Goal: Task Accomplishment & Management: Manage account settings

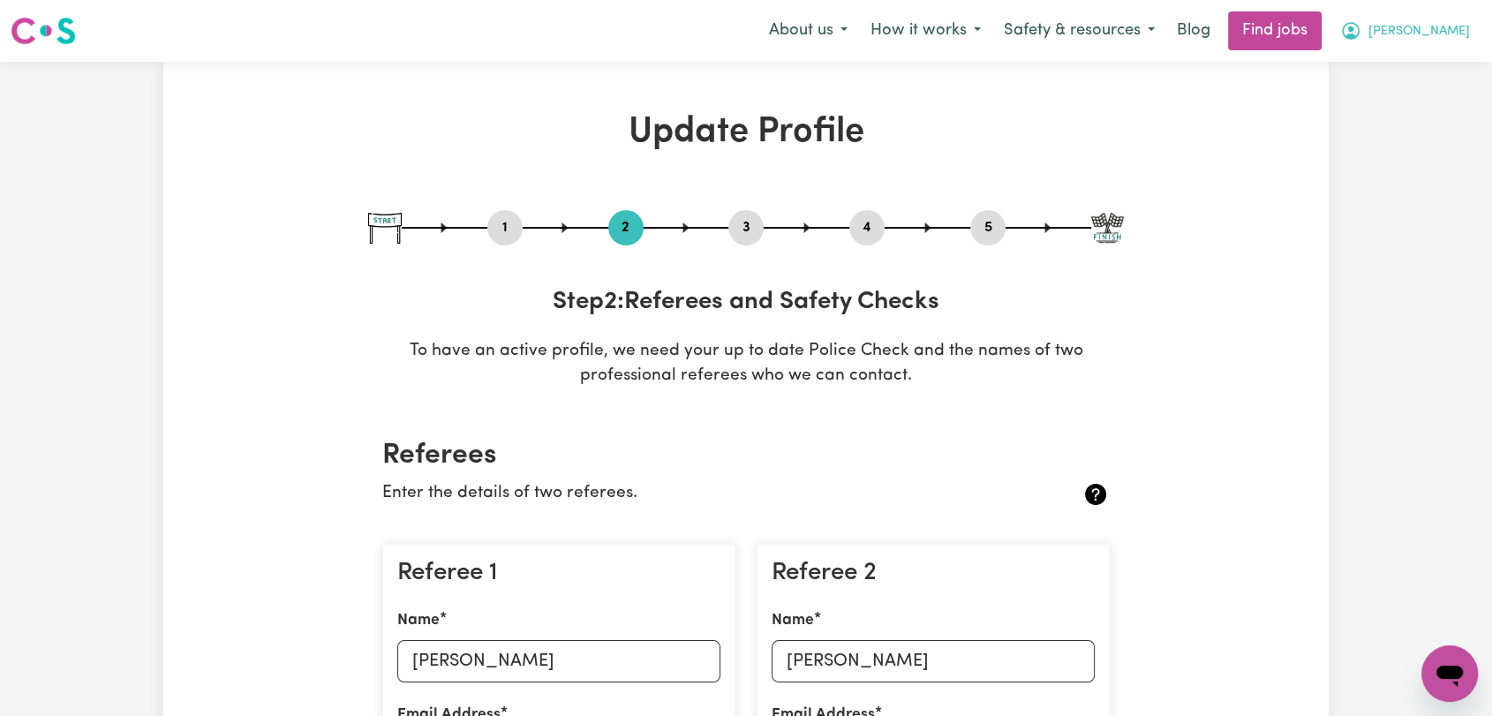
click at [1452, 34] on span "[PERSON_NAME]" at bounding box center [1420, 31] width 102 height 19
click at [1446, 132] on link "Logout" at bounding box center [1411, 135] width 140 height 34
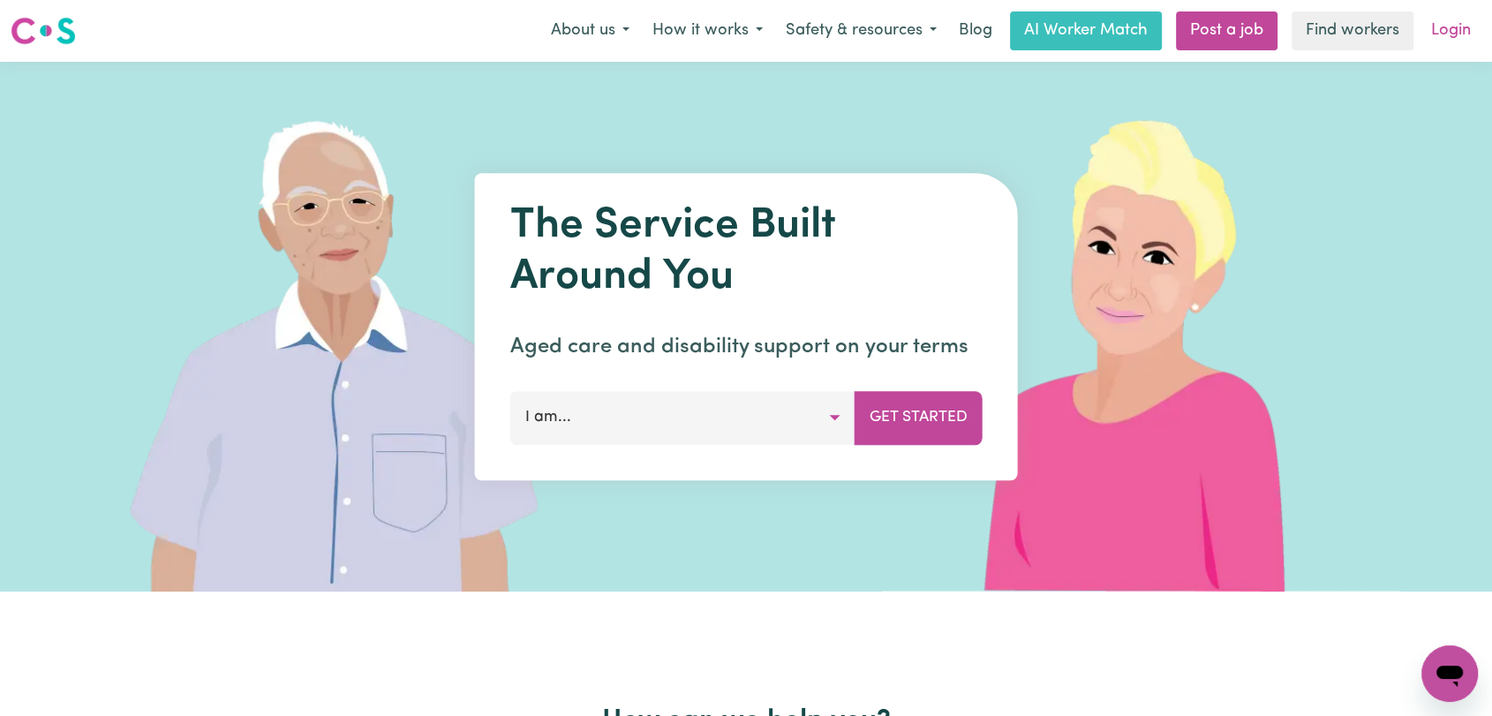
click at [1451, 40] on link "Login" at bounding box center [1451, 30] width 61 height 39
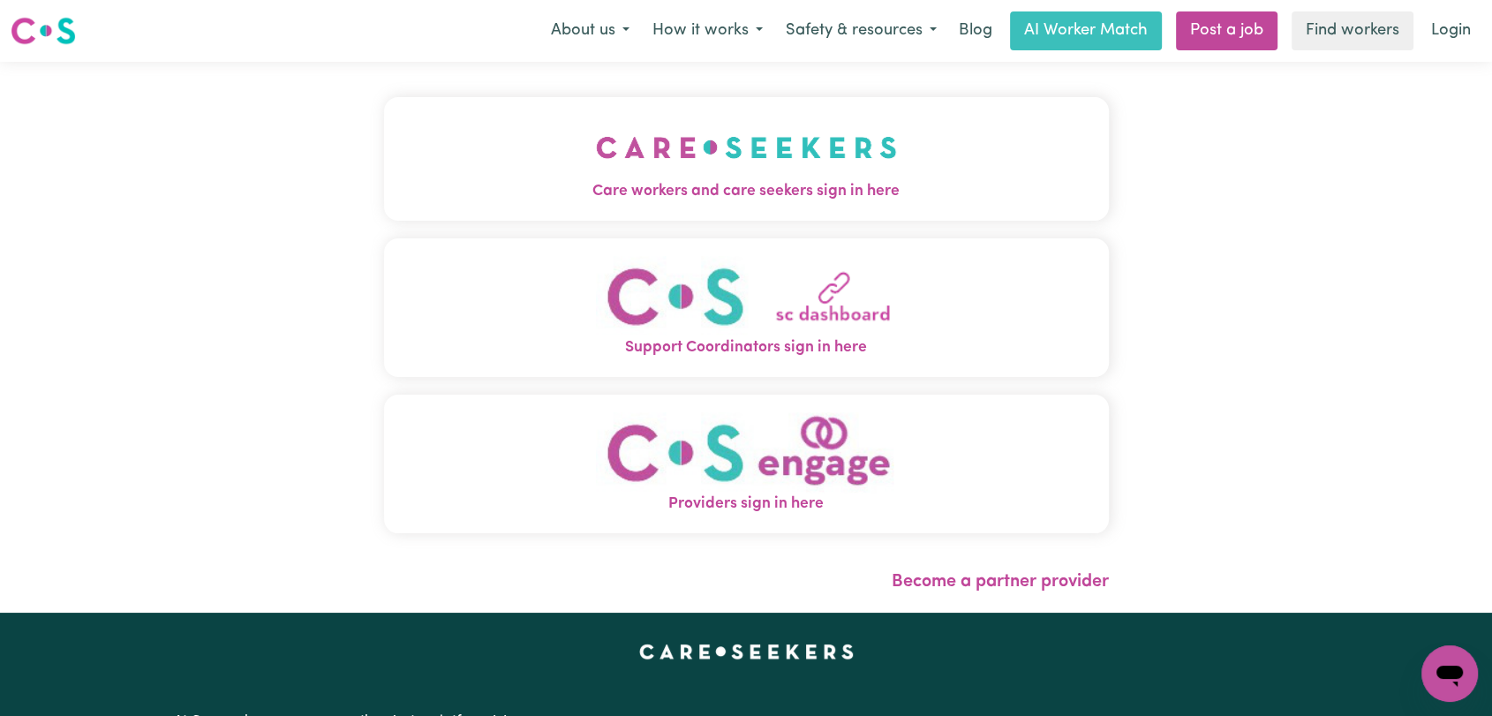
click at [630, 176] on img "Care workers and care seekers sign in here" at bounding box center [746, 147] width 301 height 65
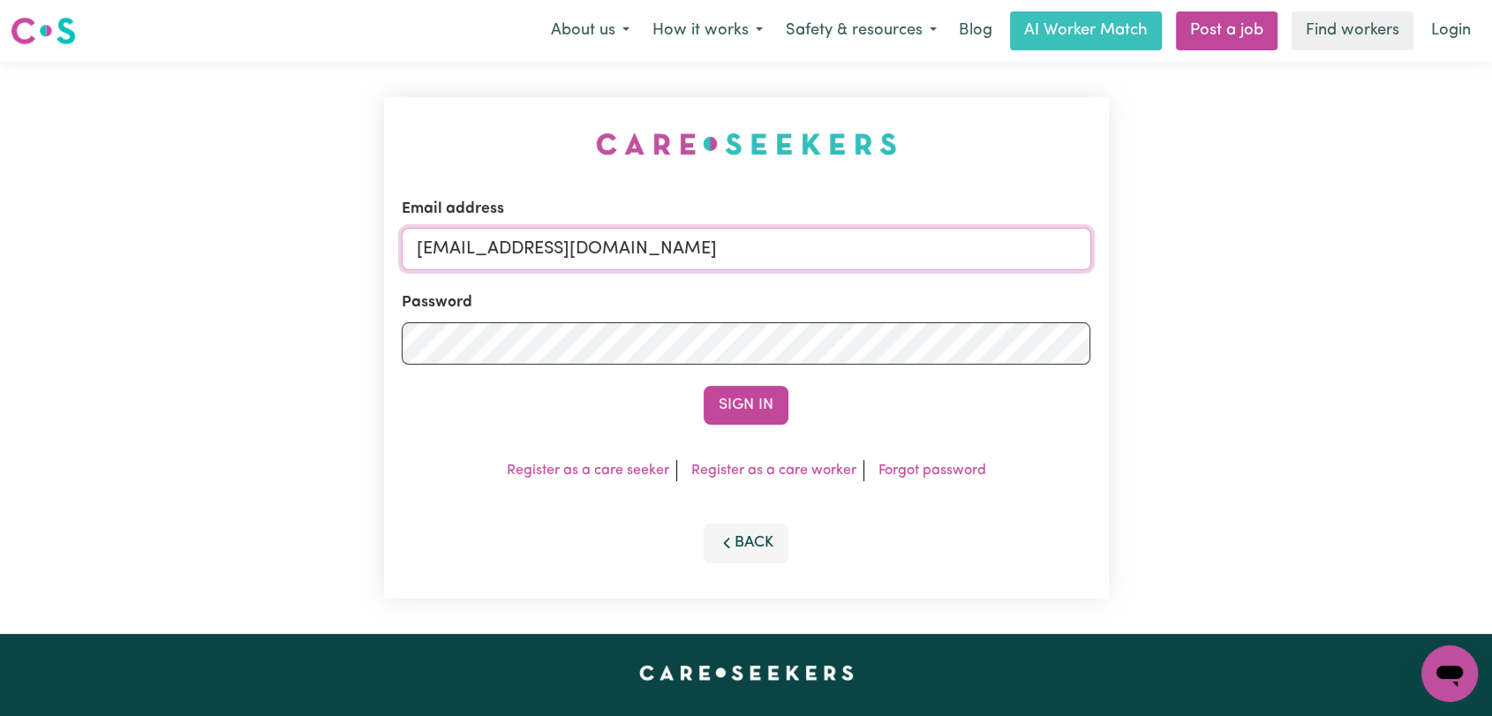
drag, startPoint x: 750, startPoint y: 253, endPoint x: 756, endPoint y: 267, distance: 15.4
click at [751, 253] on input "[EMAIL_ADDRESS][DOMAIN_NAME]" at bounding box center [747, 249] width 690 height 42
drag, startPoint x: 504, startPoint y: 251, endPoint x: 954, endPoint y: 287, distance: 450.9
click at [954, 287] on form "Email address Superuser~[EMAIL_ADDRESS][DOMAIN_NAME] Password Sign In" at bounding box center [747, 311] width 690 height 227
type input "[EMAIL_ADDRESS][DOMAIN_NAME]"
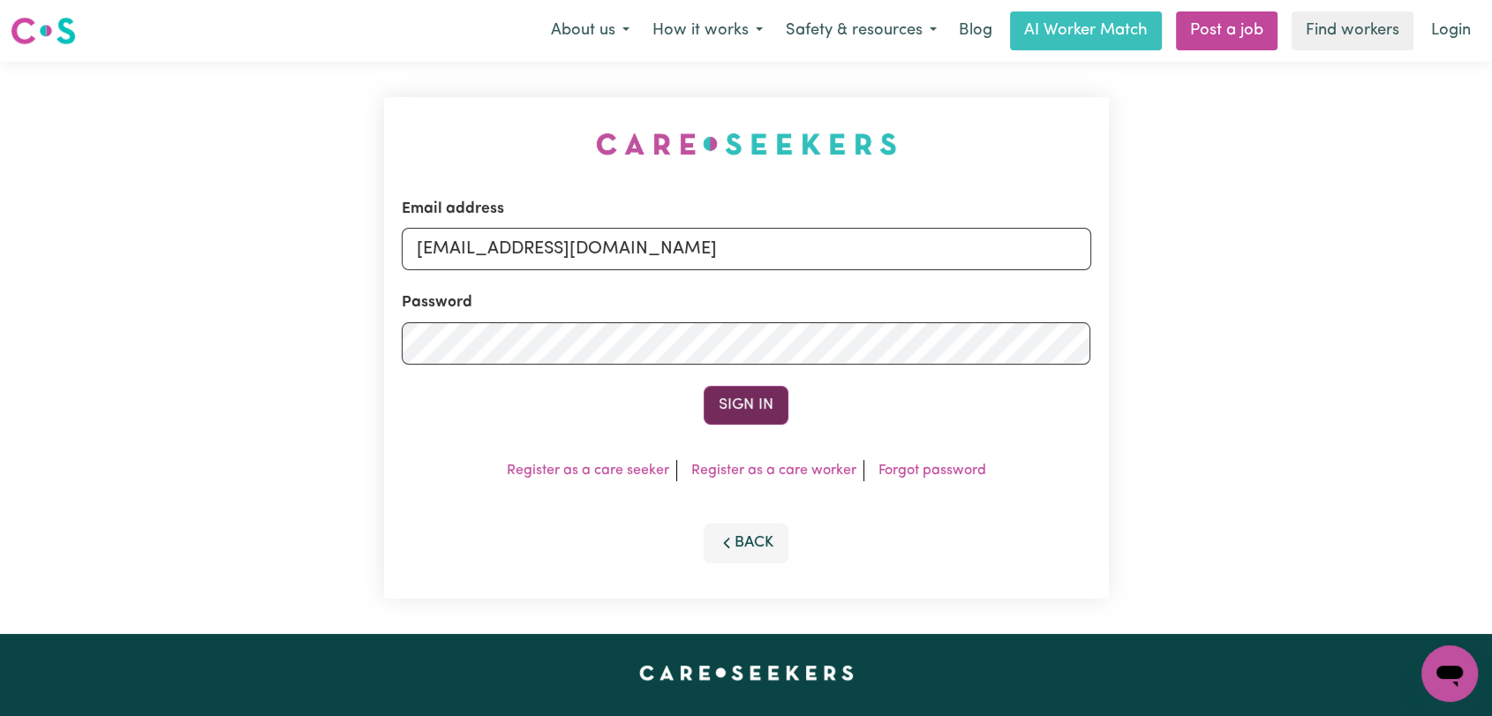
click at [781, 411] on button "Sign In" at bounding box center [746, 405] width 85 height 39
